Goal: Task Accomplishment & Management: Manage account settings

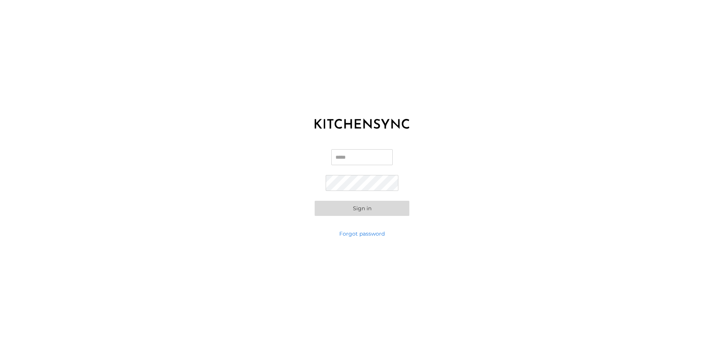
type input "**********"
click at [363, 209] on button "Sign in" at bounding box center [362, 208] width 95 height 15
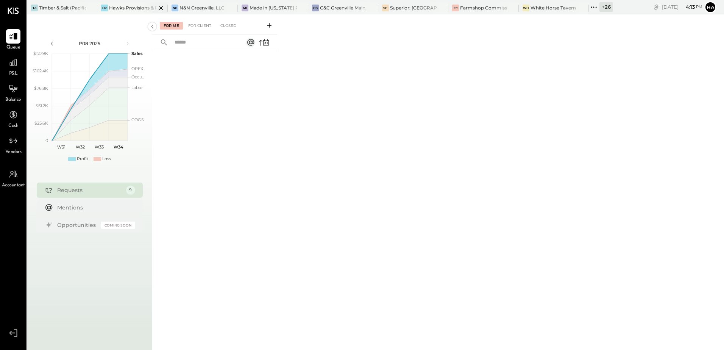
click at [122, 8] on div "Hawks Provisions & Public House" at bounding box center [132, 8] width 47 height 6
